Goal: Task Accomplishment & Management: Manage account settings

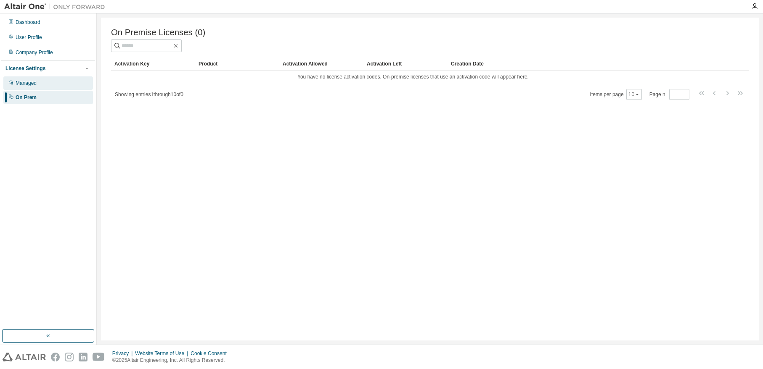
click at [33, 88] on div "Managed" at bounding box center [48, 83] width 90 height 13
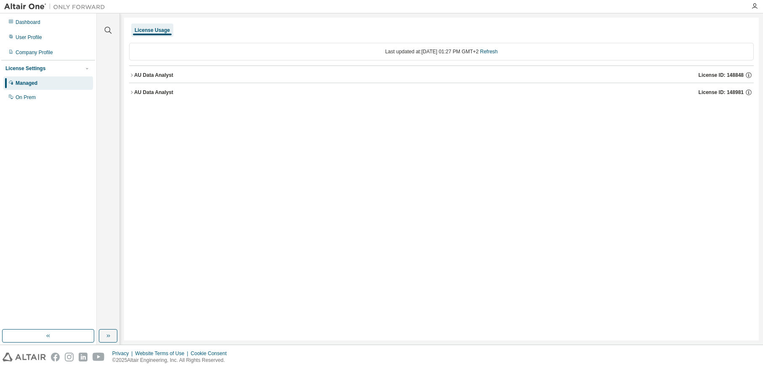
click at [127, 75] on div "License Usage Last updated at: [DATE] 01:27 PM GMT+2 Refresh AU Data Analyst Li…" at bounding box center [441, 179] width 634 height 323
click at [129, 76] on icon "button" at bounding box center [131, 75] width 5 height 5
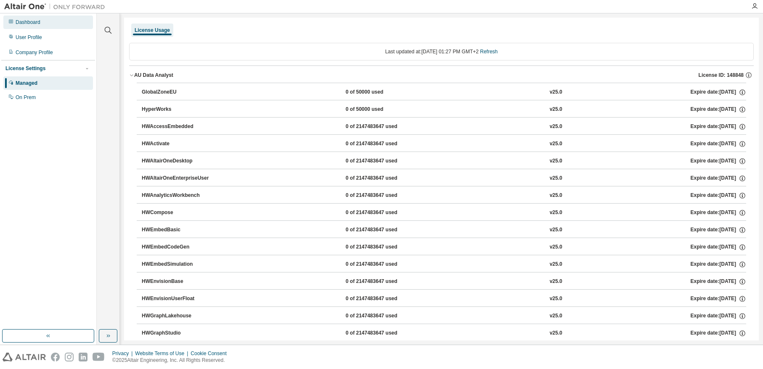
click at [40, 21] on div "Dashboard" at bounding box center [28, 22] width 25 height 7
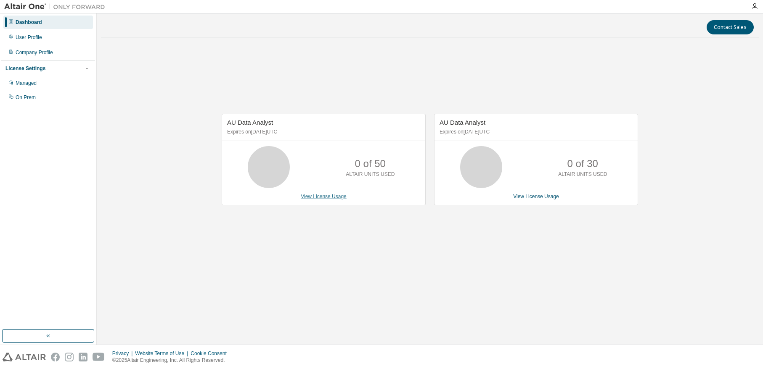
click at [328, 194] on link "View License Usage" at bounding box center [324, 197] width 46 height 6
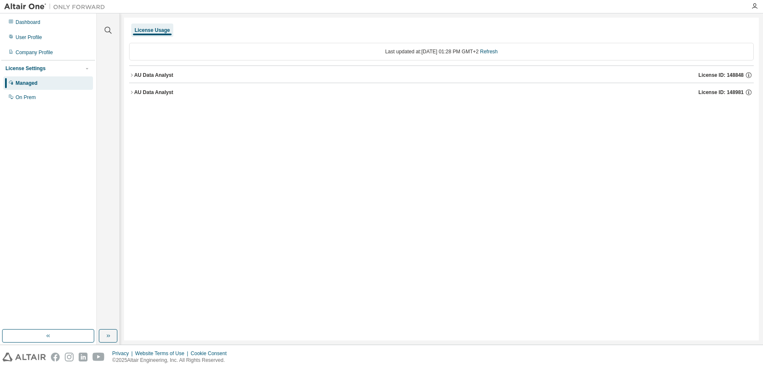
click at [135, 92] on div "AU Data Analyst" at bounding box center [153, 92] width 39 height 7
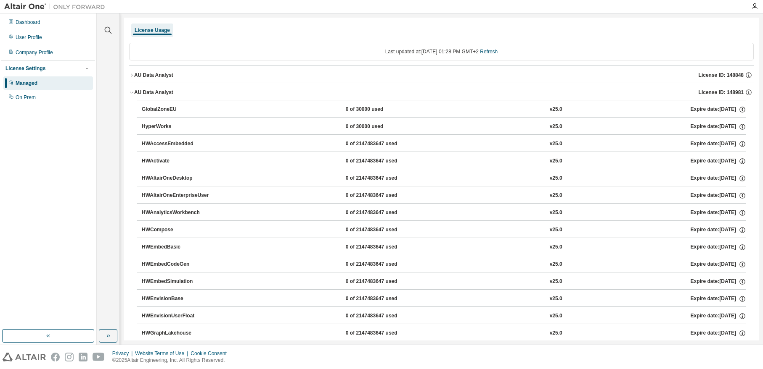
click at [135, 92] on div "AU Data Analyst" at bounding box center [153, 92] width 39 height 7
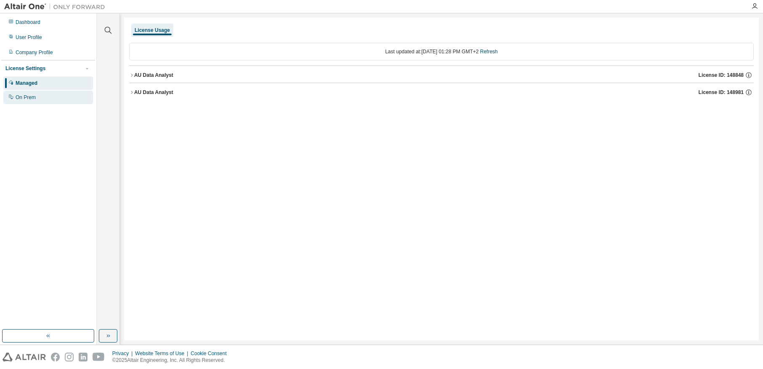
click at [34, 98] on div "On Prem" at bounding box center [26, 97] width 20 height 7
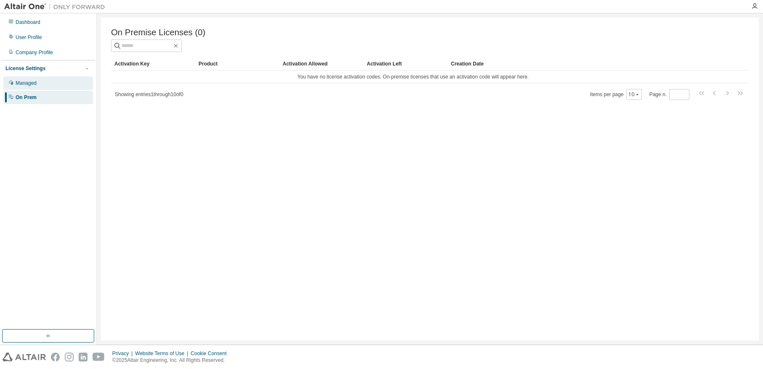
click at [33, 85] on div "Managed" at bounding box center [26, 83] width 21 height 7
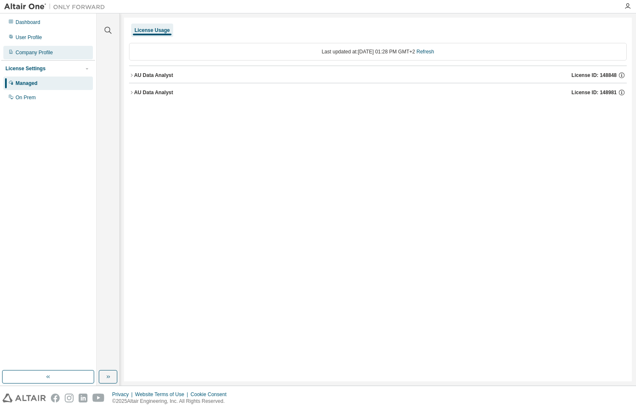
click at [34, 50] on div "Company Profile" at bounding box center [34, 52] width 37 height 7
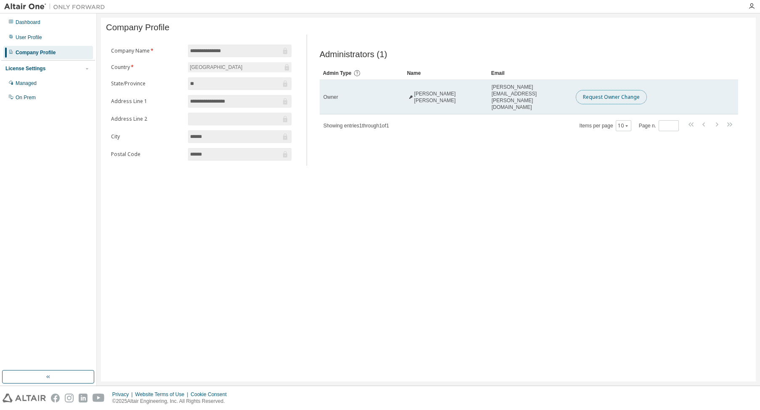
click at [607, 98] on button "Request Owner Change" at bounding box center [610, 97] width 71 height 14
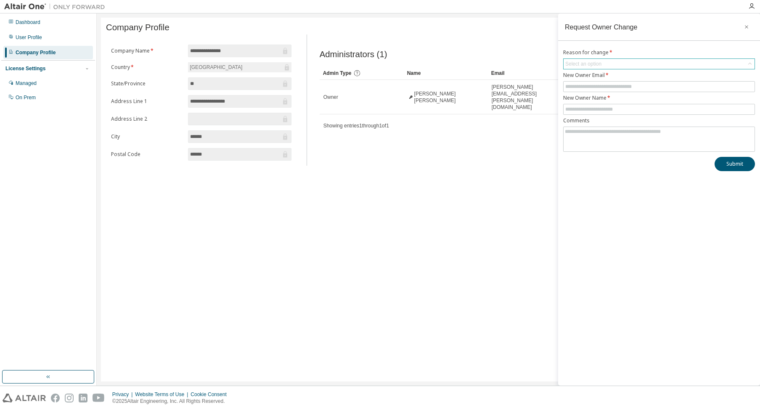
click at [593, 69] on div "Select an option" at bounding box center [658, 64] width 191 height 10
click at [594, 98] on li "User no longer manages this responsibility" at bounding box center [658, 98] width 189 height 11
click at [590, 86] on input "text" at bounding box center [658, 86] width 187 height 7
type input "**********"
click at [600, 109] on input "text" at bounding box center [658, 109] width 187 height 7
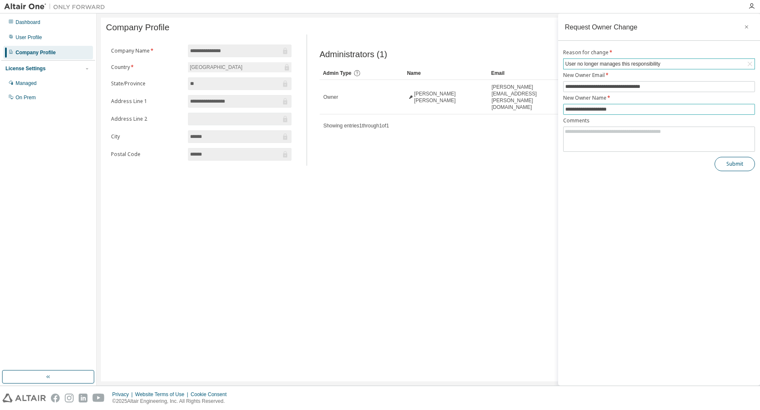
type input "**********"
click at [728, 168] on button "Submit" at bounding box center [734, 164] width 40 height 14
click at [748, 25] on icon "button" at bounding box center [746, 27] width 6 height 7
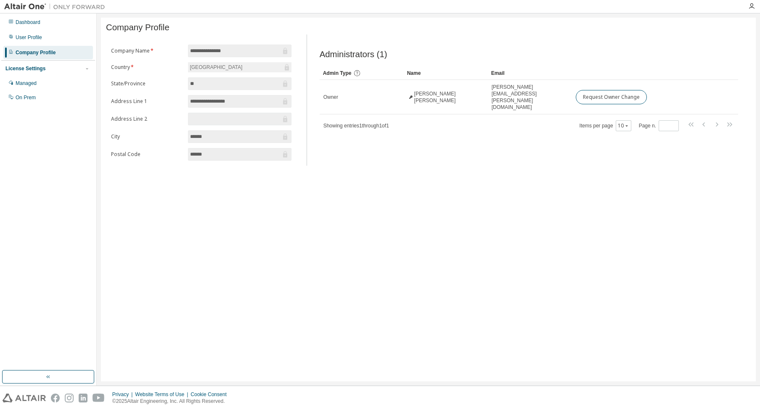
click at [256, 100] on input "**********" at bounding box center [235, 101] width 90 height 8
click at [37, 36] on div "User Profile" at bounding box center [29, 37] width 26 height 7
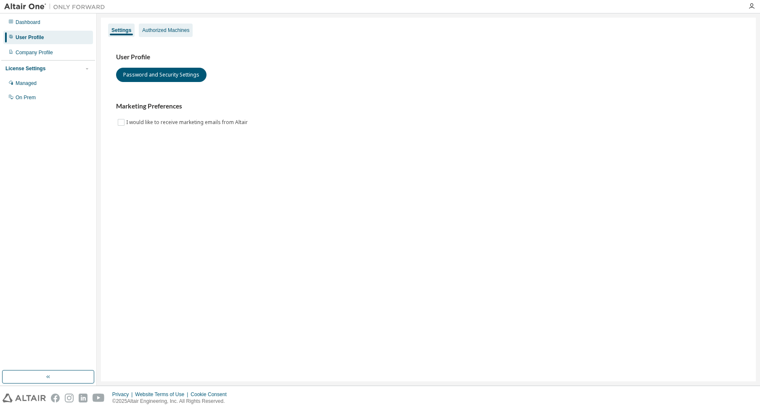
click at [152, 32] on div "Authorized Machines" at bounding box center [165, 30] width 47 height 7
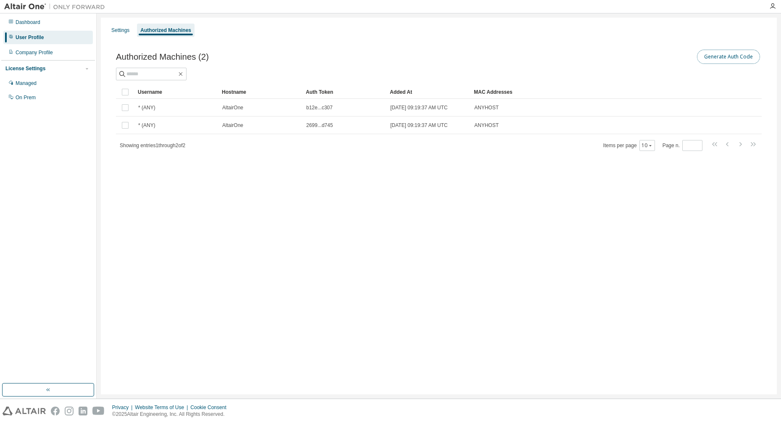
click at [717, 56] on button "Generate Auth Code" at bounding box center [728, 57] width 63 height 14
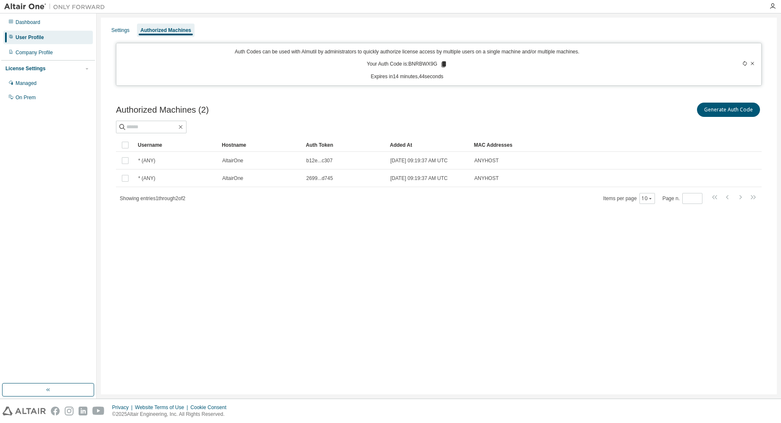
click at [443, 63] on icon at bounding box center [443, 64] width 5 height 6
click at [754, 64] on icon at bounding box center [752, 63] width 5 height 5
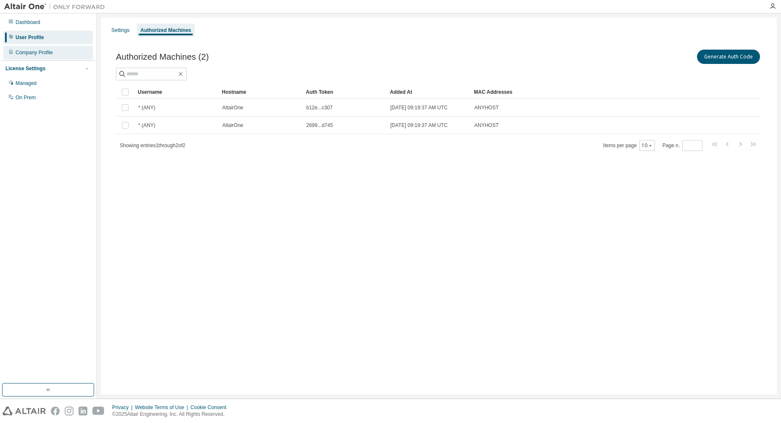
click at [43, 52] on div "Company Profile" at bounding box center [34, 52] width 37 height 7
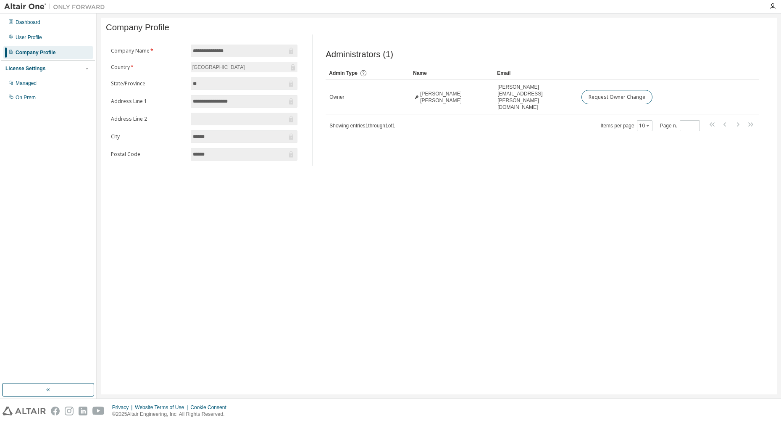
click at [174, 63] on form "**********" at bounding box center [204, 103] width 187 height 116
click at [205, 72] on div "Sweden" at bounding box center [218, 67] width 55 height 9
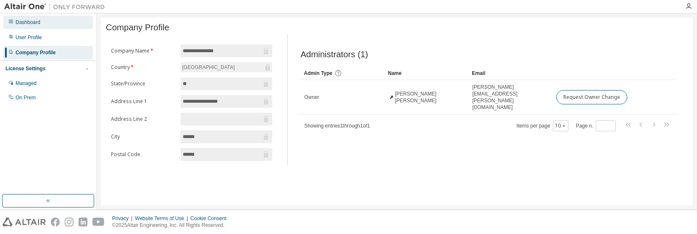
click at [38, 21] on div "Dashboard" at bounding box center [28, 22] width 25 height 7
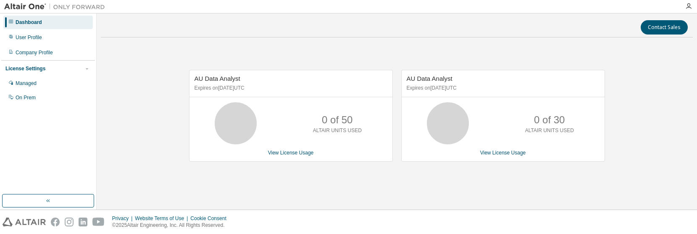
click at [295, 160] on div "AU Data Analyst Expires on September 9, 2025 UTC 0 of 50 ALTAIR UNITS USED View…" at bounding box center [291, 116] width 204 height 92
click at [292, 153] on link "View License Usage" at bounding box center [291, 153] width 46 height 6
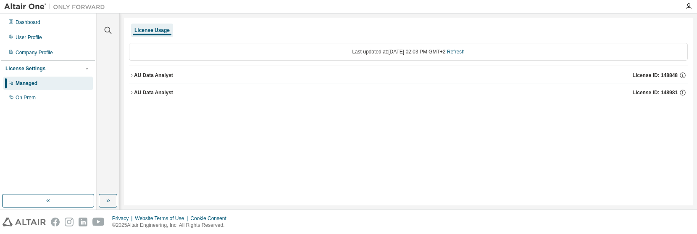
click at [135, 74] on div "AU Data Analyst" at bounding box center [153, 75] width 39 height 7
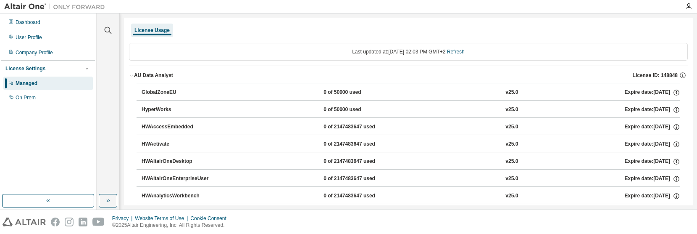
click at [135, 74] on div "AU Data Analyst" at bounding box center [153, 75] width 39 height 7
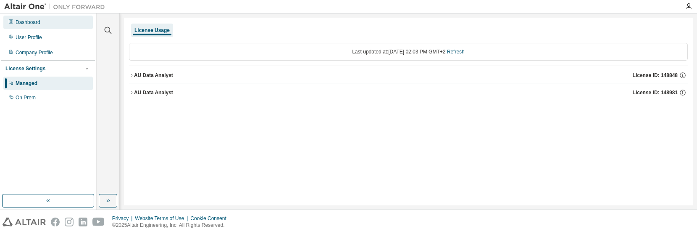
click at [33, 18] on div "Dashboard" at bounding box center [48, 22] width 90 height 13
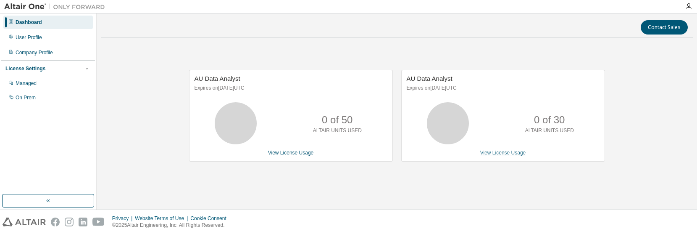
click at [501, 152] on link "View License Usage" at bounding box center [503, 153] width 46 height 6
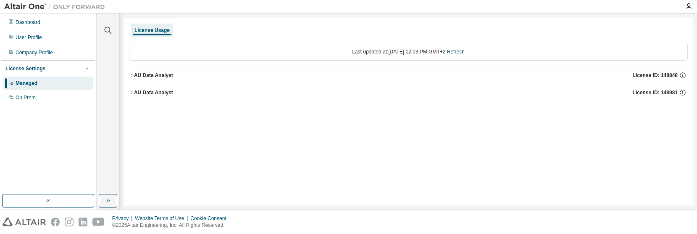
click at [133, 74] on icon "button" at bounding box center [131, 75] width 5 height 5
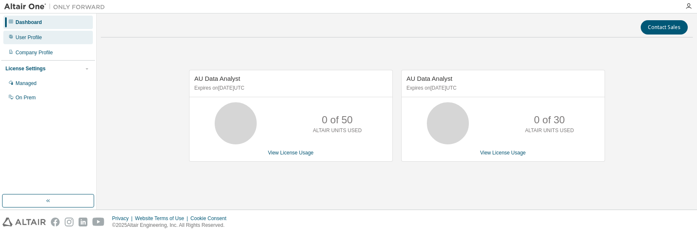
click at [31, 35] on div "User Profile" at bounding box center [29, 37] width 26 height 7
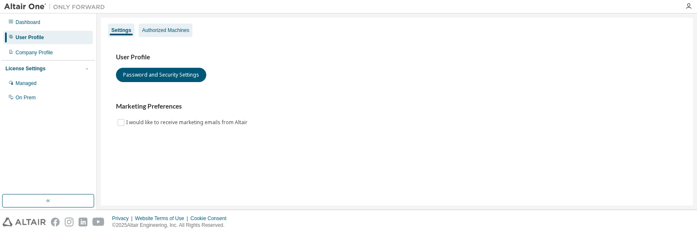
click at [173, 31] on div "Authorized Machines" at bounding box center [165, 30] width 47 height 7
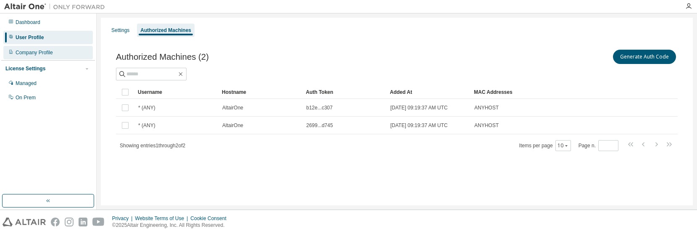
click at [40, 53] on div "Company Profile" at bounding box center [34, 52] width 37 height 7
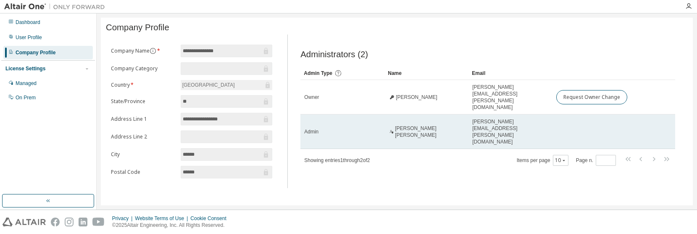
click at [348, 128] on div "Admin" at bounding box center [342, 131] width 77 height 7
click at [594, 116] on td at bounding box center [601, 131] width 96 height 34
click at [313, 128] on span "Admin" at bounding box center [311, 131] width 14 height 7
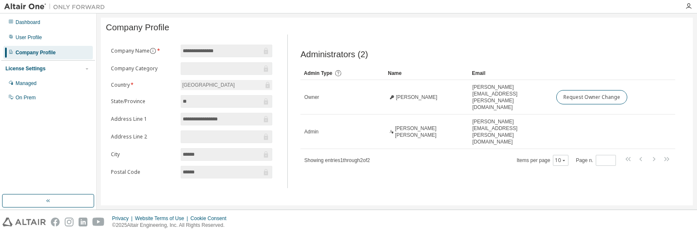
click at [300, 115] on div "Administrators (2) Clear Load Save Save As Field Operator Value Select filter S…" at bounding box center [487, 114] width 395 height 148
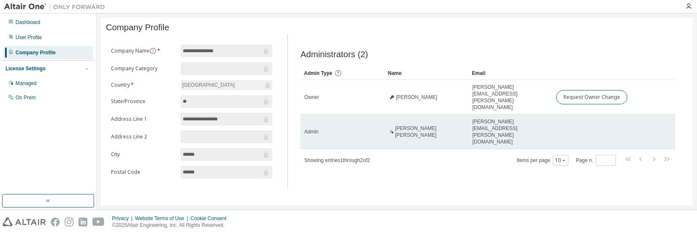
click at [316, 128] on span "Admin" at bounding box center [311, 131] width 14 height 7
click at [501, 118] on span "carl.mohlin@ingrammicro.com" at bounding box center [510, 131] width 77 height 27
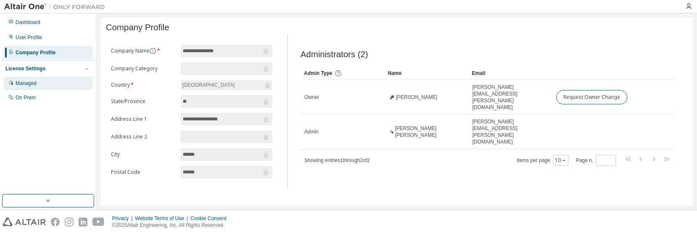
click at [22, 83] on div "Managed" at bounding box center [26, 83] width 21 height 7
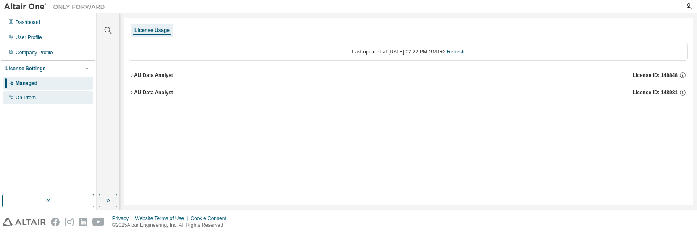
click at [24, 98] on div "On Prem" at bounding box center [26, 97] width 20 height 7
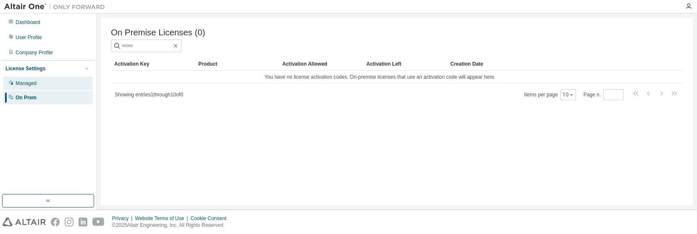
click at [24, 84] on div "Managed" at bounding box center [26, 83] width 21 height 7
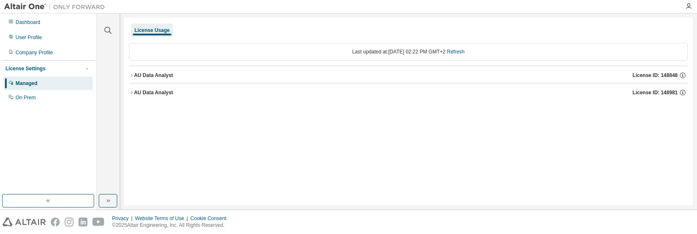
click at [132, 74] on icon "button" at bounding box center [131, 75] width 5 height 5
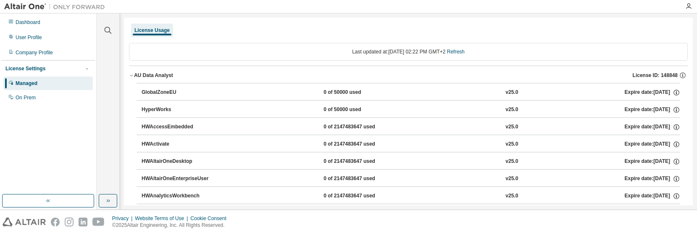
click at [130, 75] on icon "button" at bounding box center [131, 75] width 5 height 5
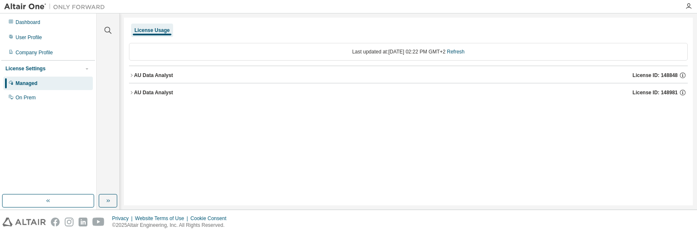
click at [146, 32] on div "License Usage" at bounding box center [152, 30] width 35 height 7
click at [130, 77] on icon "button" at bounding box center [131, 75] width 5 height 5
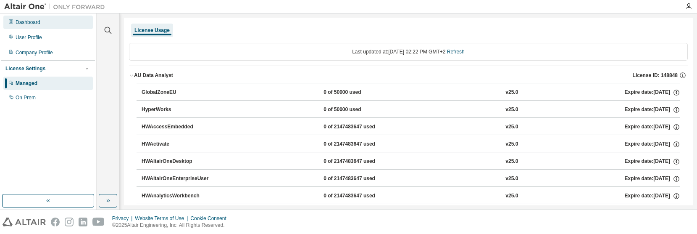
click at [25, 16] on div "Dashboard" at bounding box center [48, 22] width 90 height 13
